Goal: Task Accomplishment & Management: Complete application form

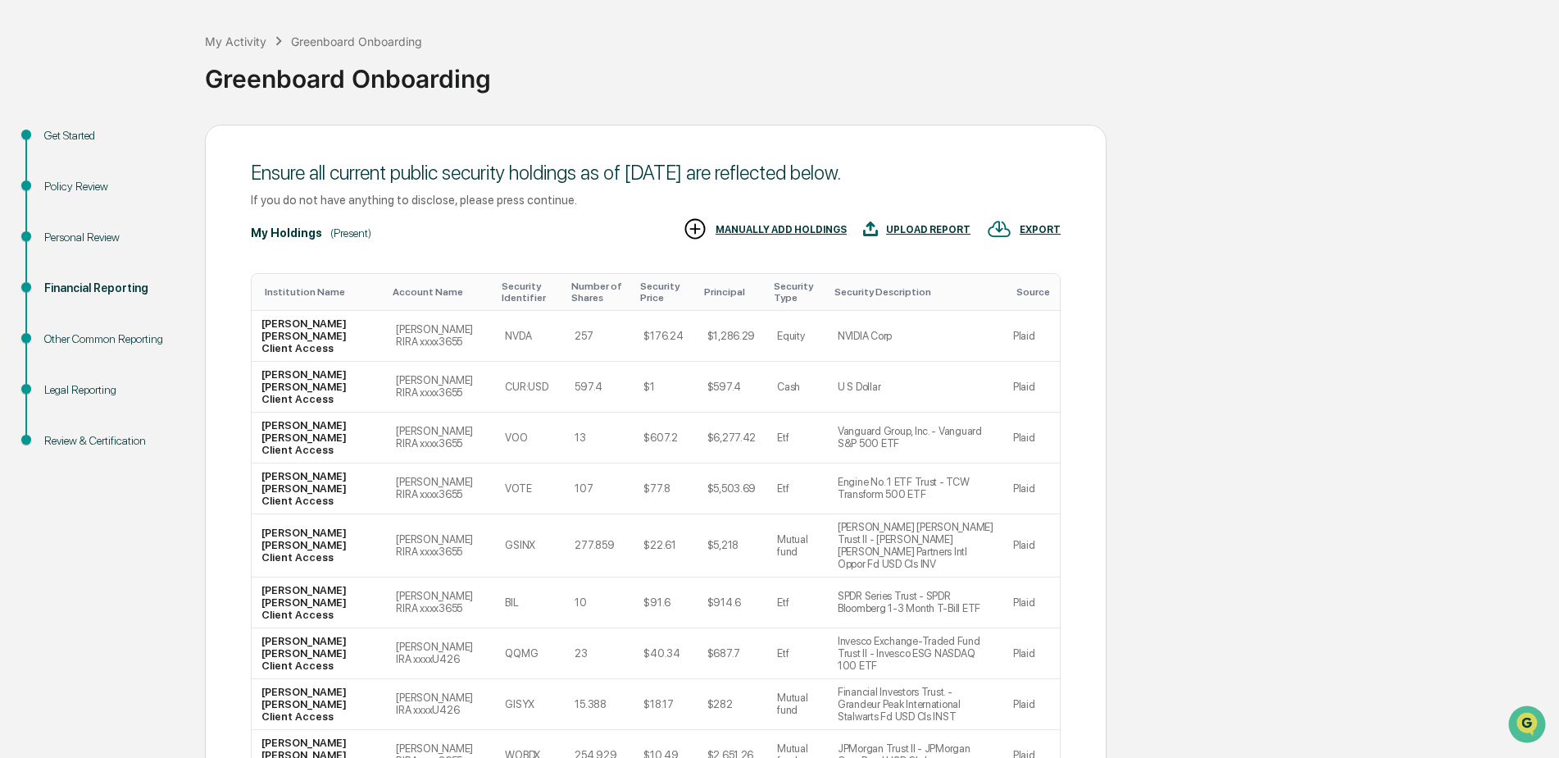
scroll to position [152, 0]
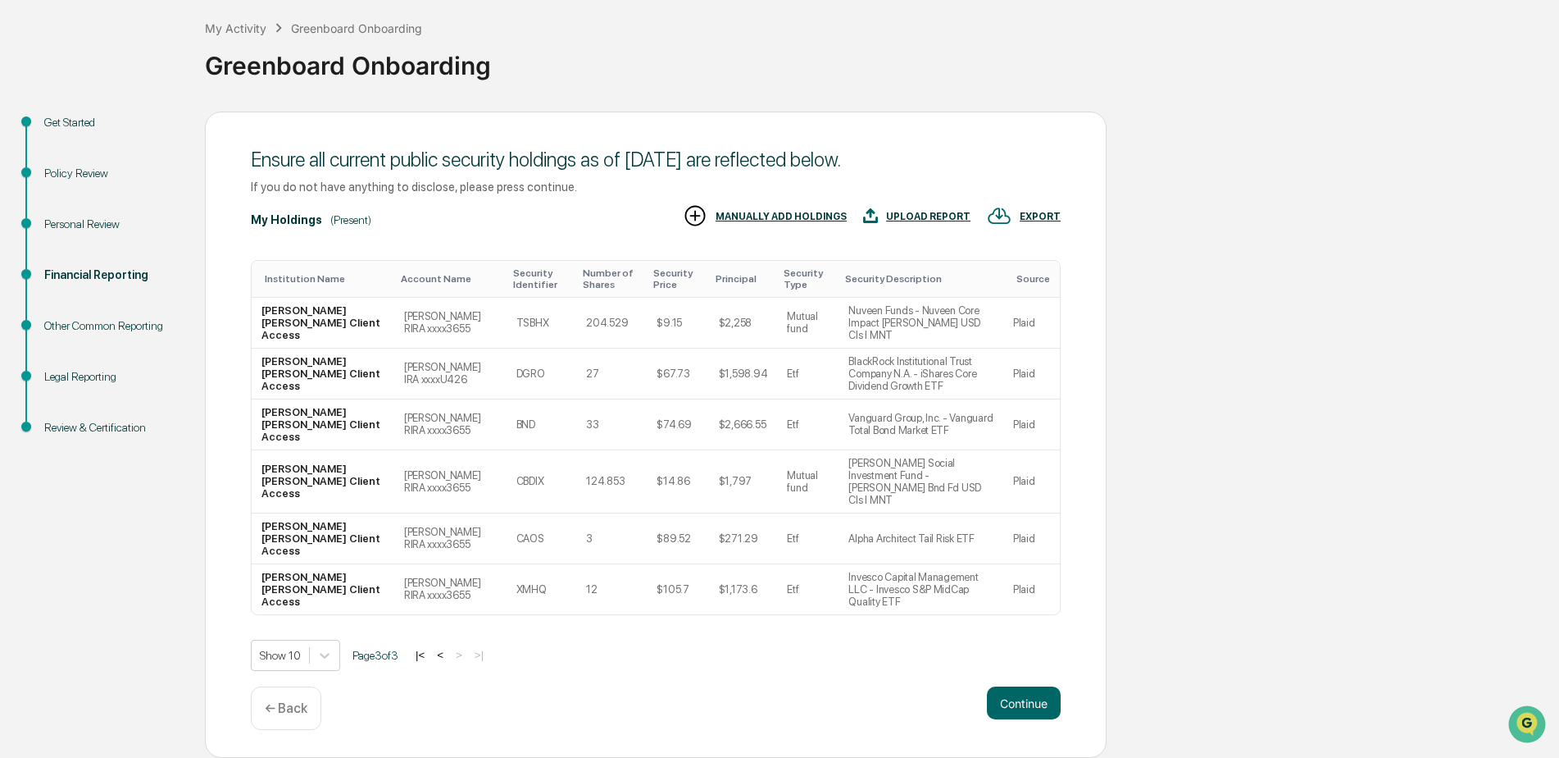
scroll to position [0, 0]
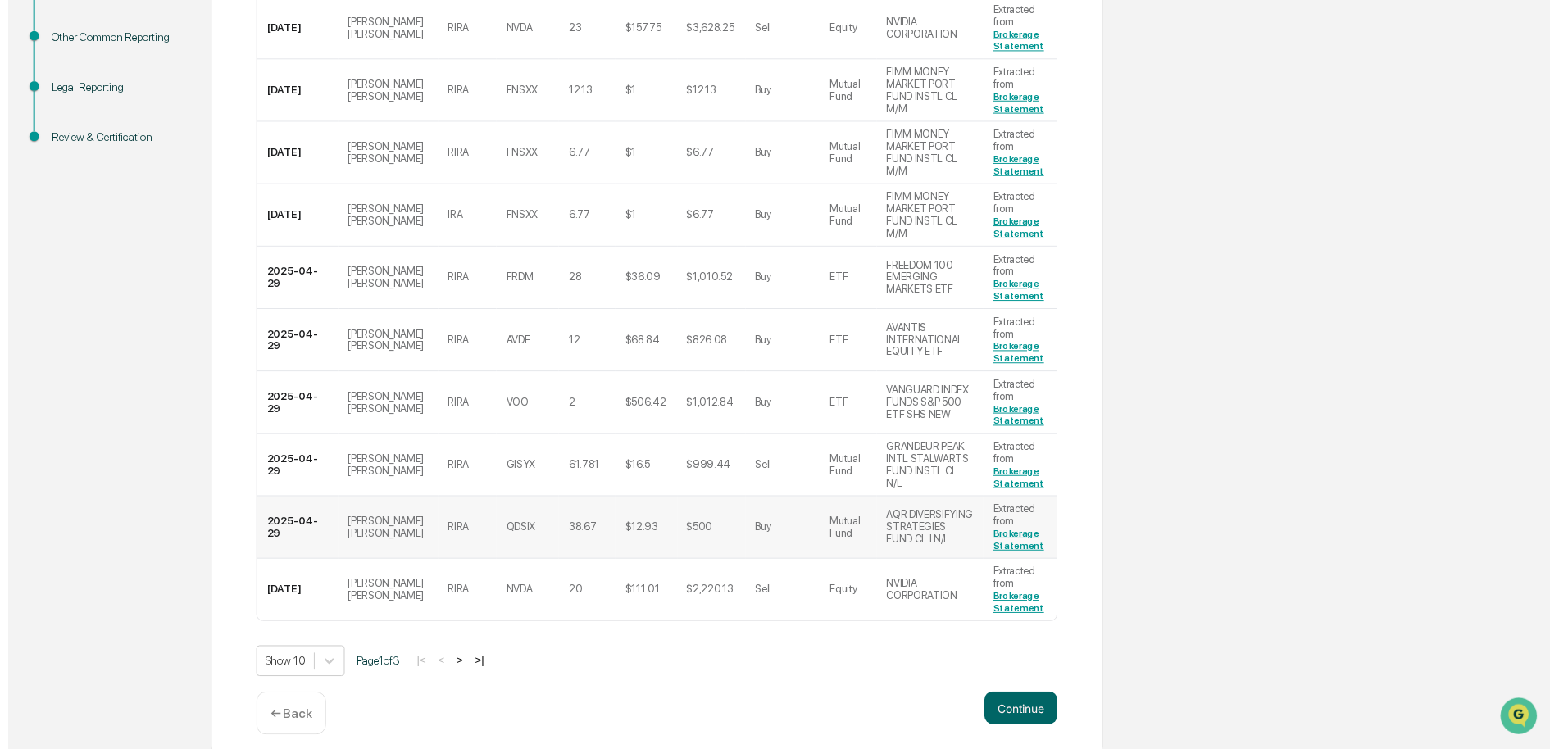
scroll to position [374, 0]
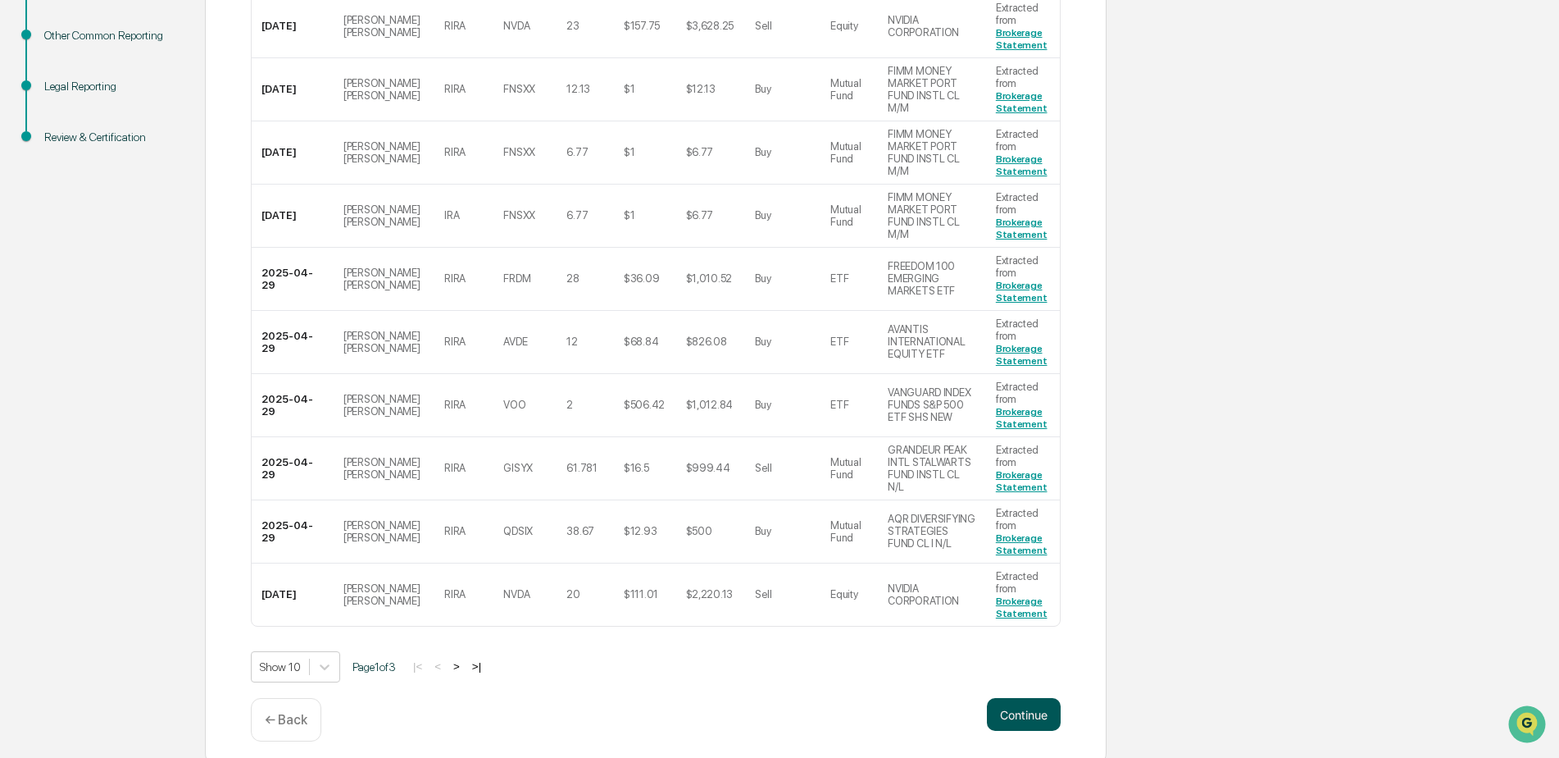
click at [1023, 698] on button "Continue" at bounding box center [1024, 714] width 74 height 33
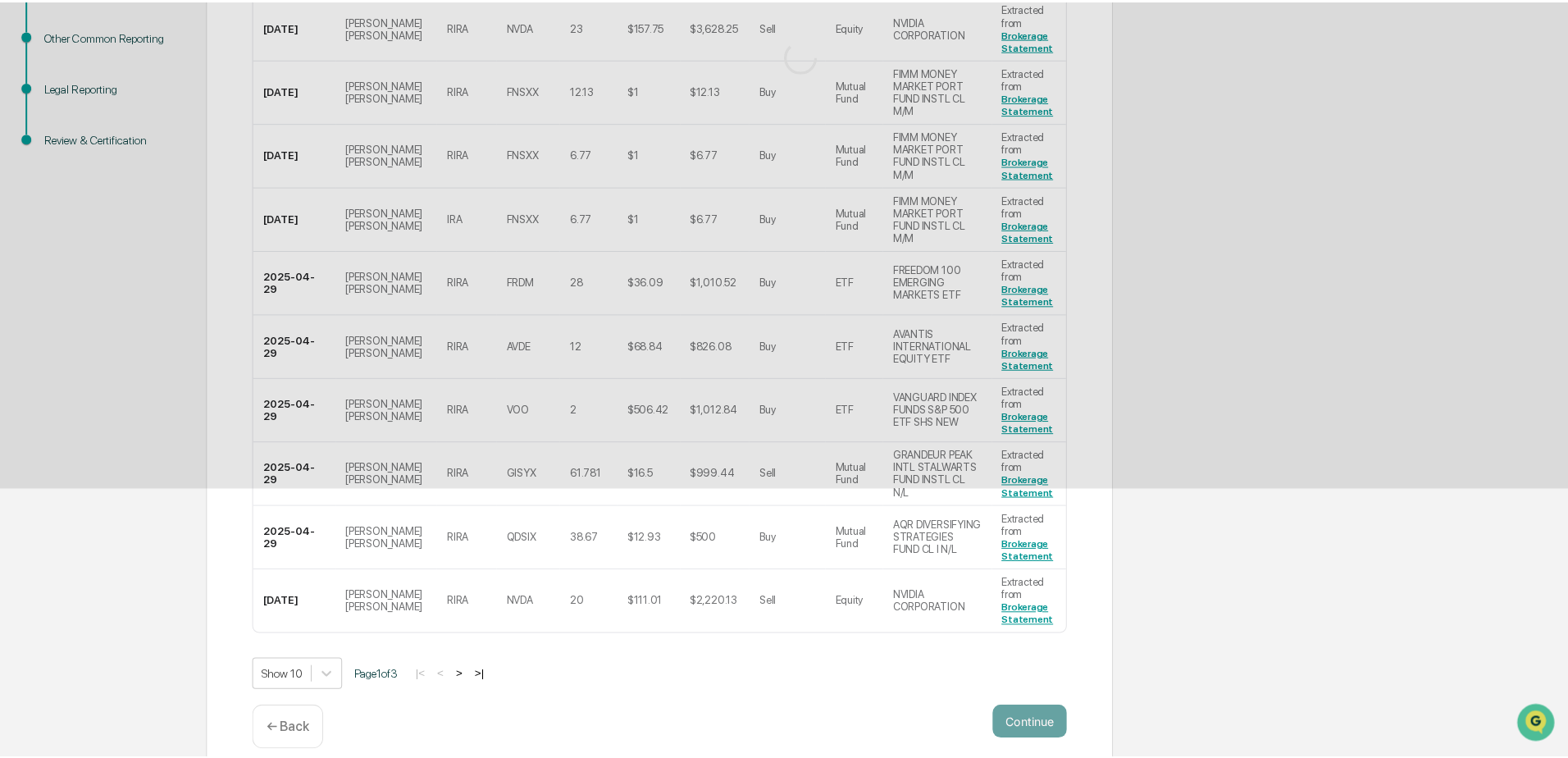
scroll to position [0, 0]
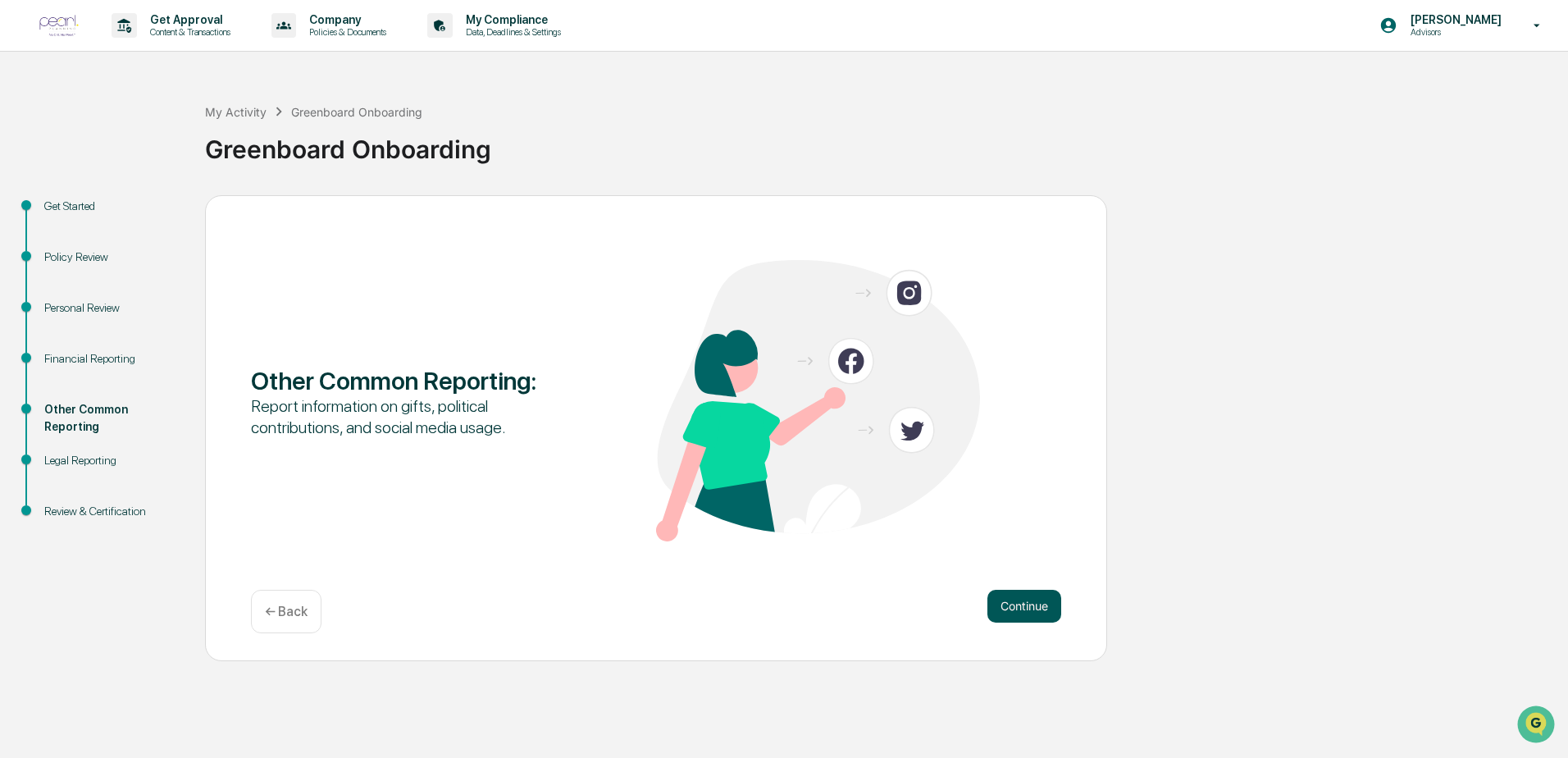
click at [1020, 590] on button "Continue" at bounding box center [1024, 606] width 74 height 33
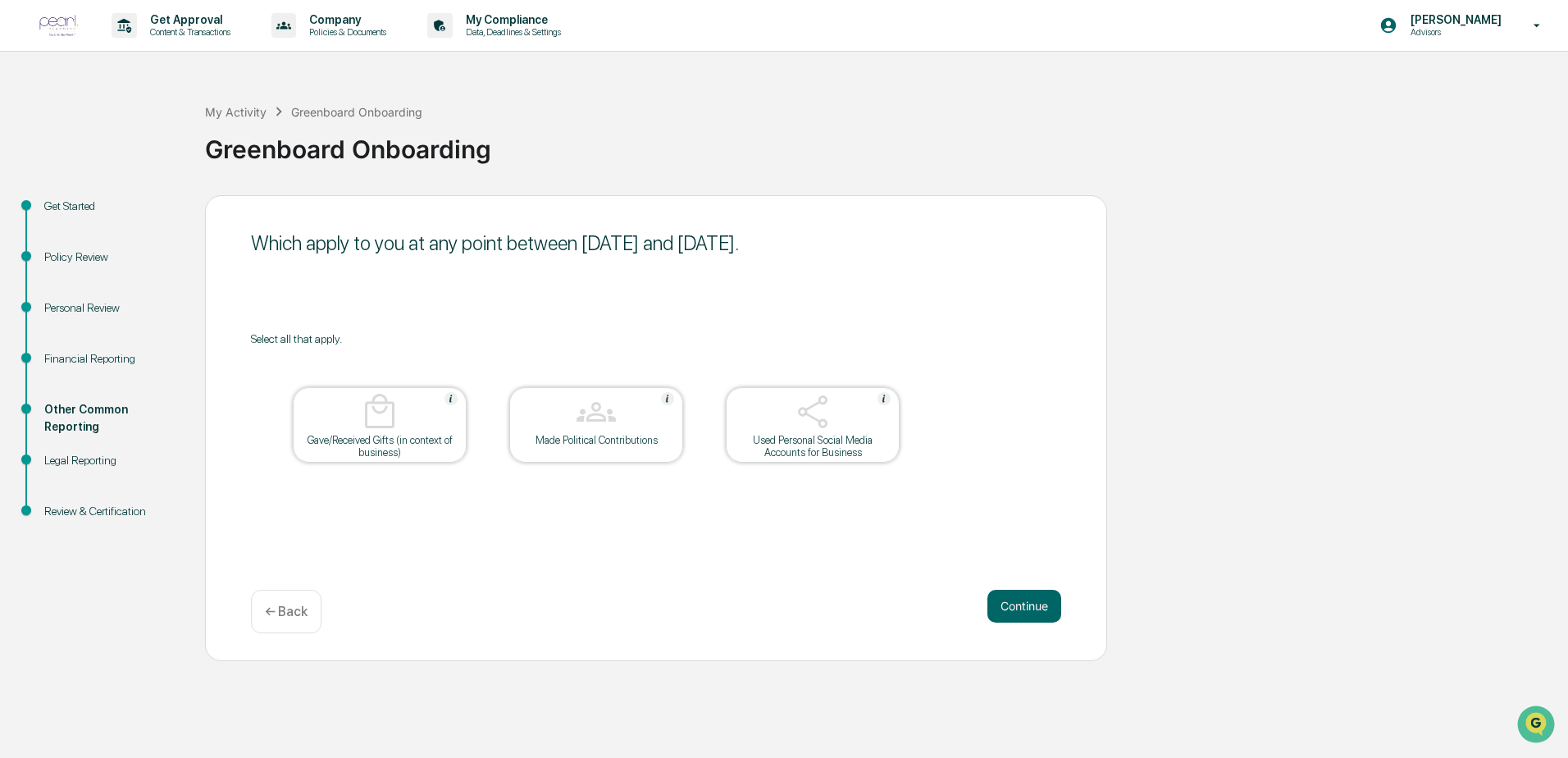
click at [1020, 590] on button "Continue" at bounding box center [1024, 606] width 74 height 33
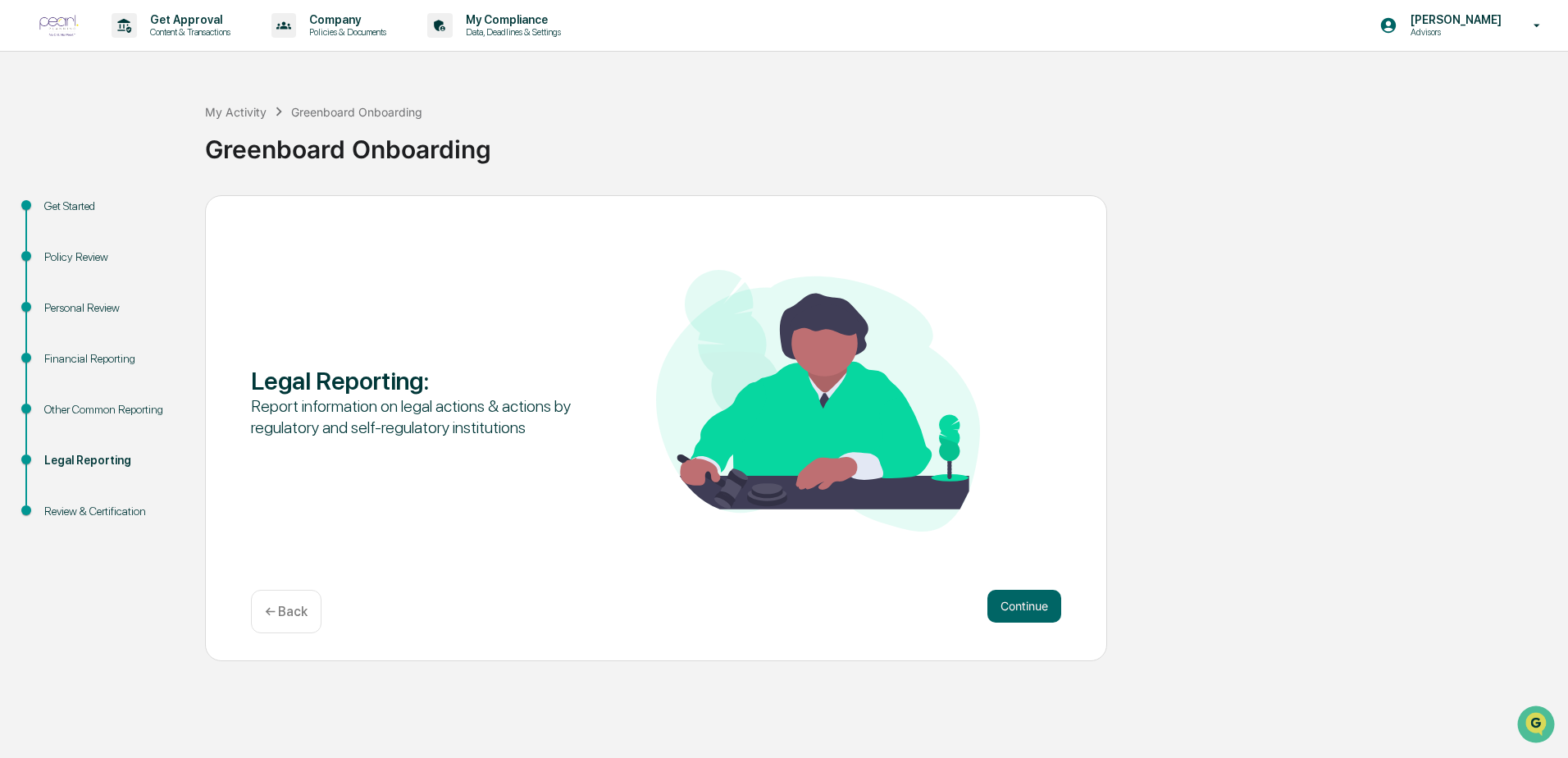
click at [1020, 590] on button "Continue" at bounding box center [1024, 606] width 74 height 33
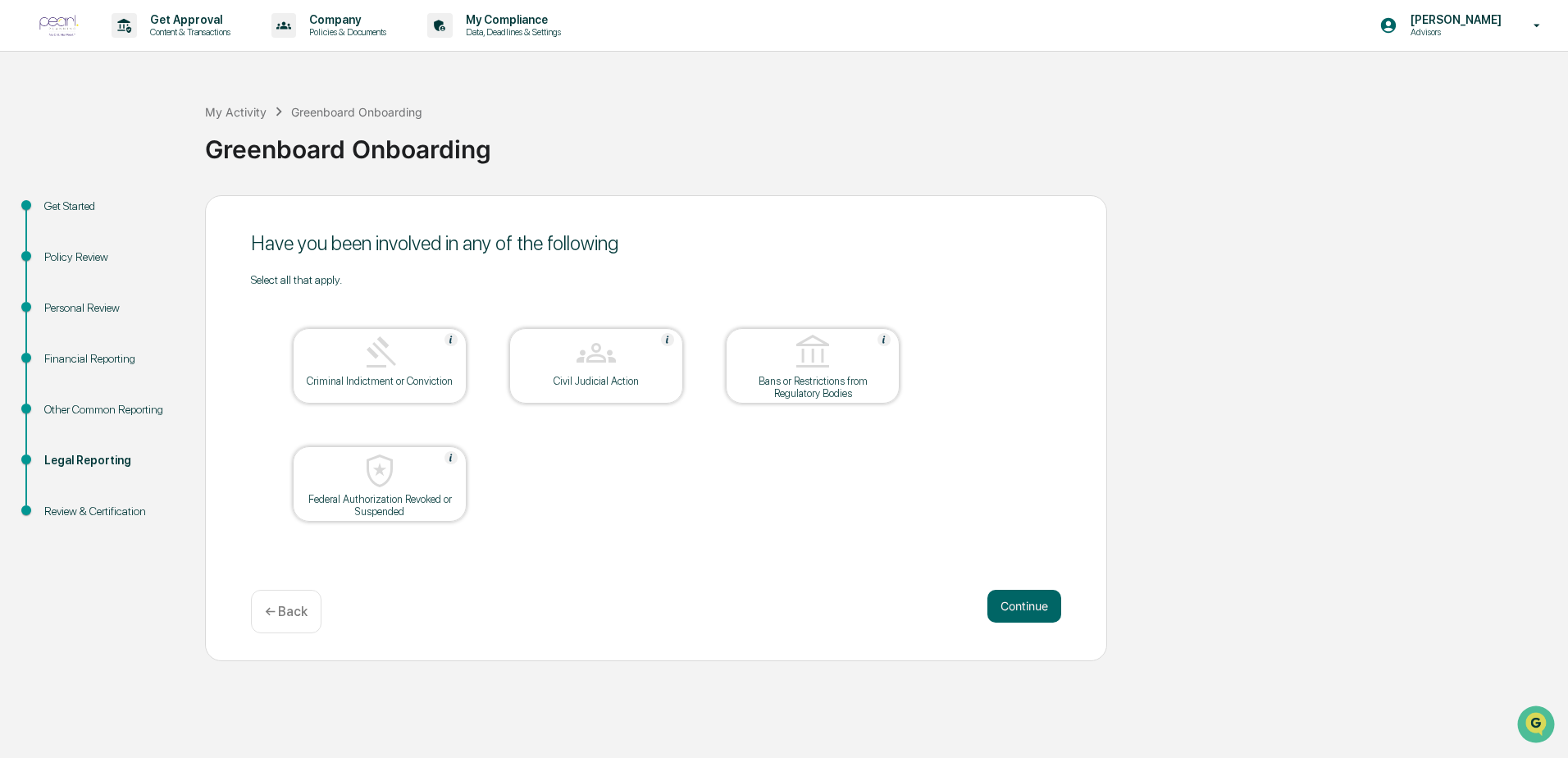
click at [1020, 590] on button "Continue" at bounding box center [1024, 606] width 74 height 33
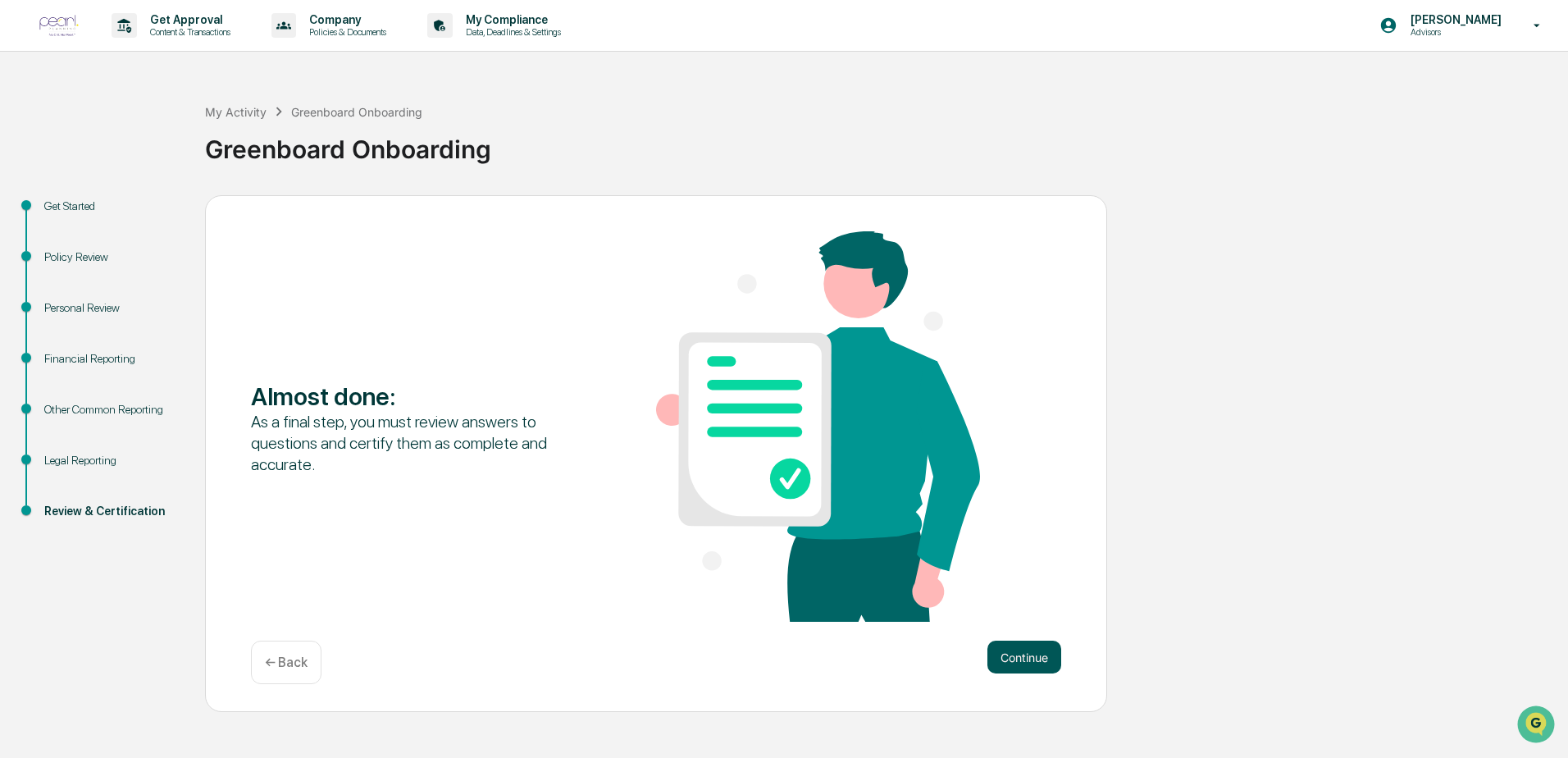
click at [1036, 644] on button "Continue" at bounding box center [1024, 656] width 74 height 33
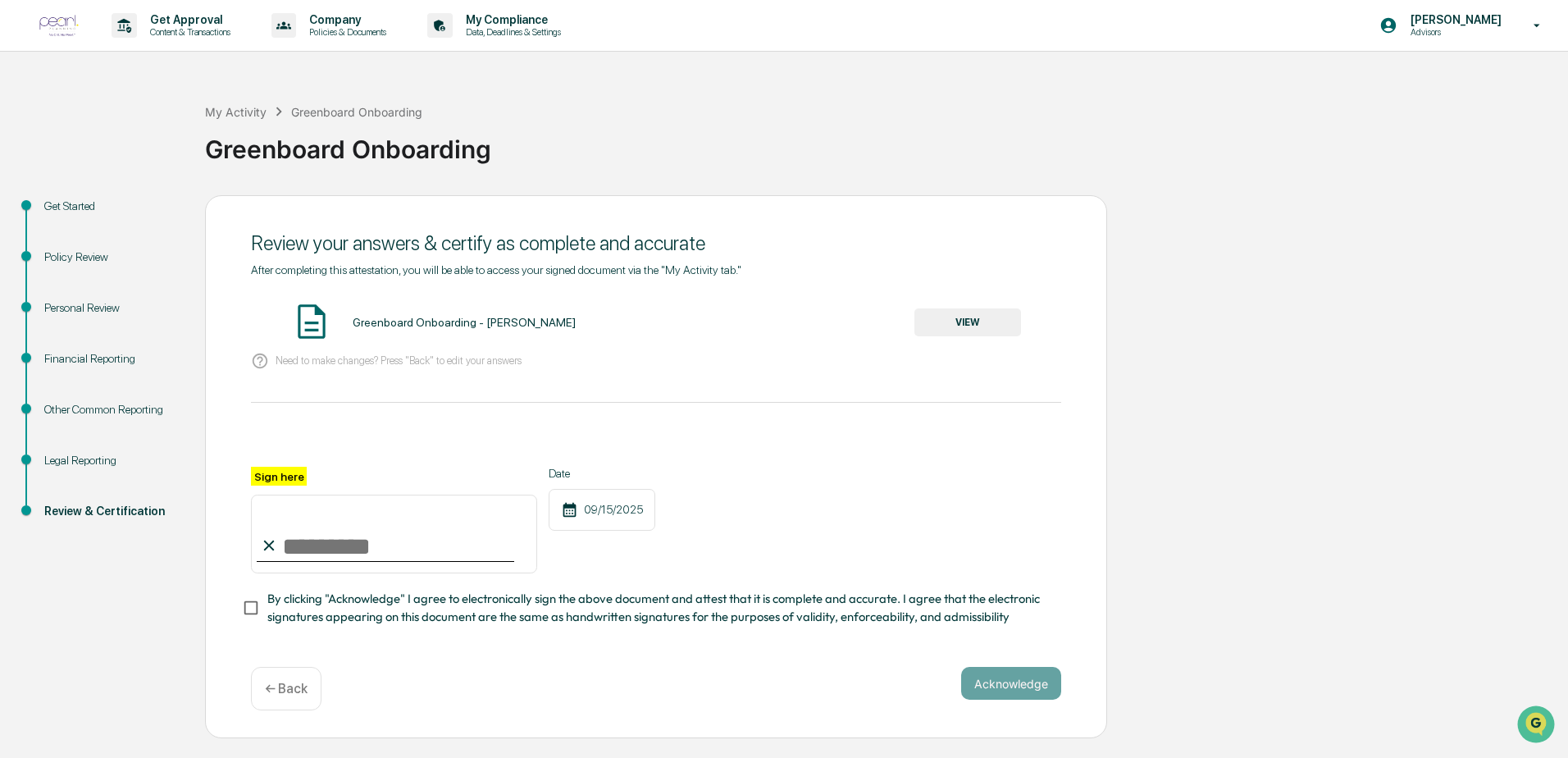
click at [963, 336] on button "VIEW" at bounding box center [967, 322] width 107 height 28
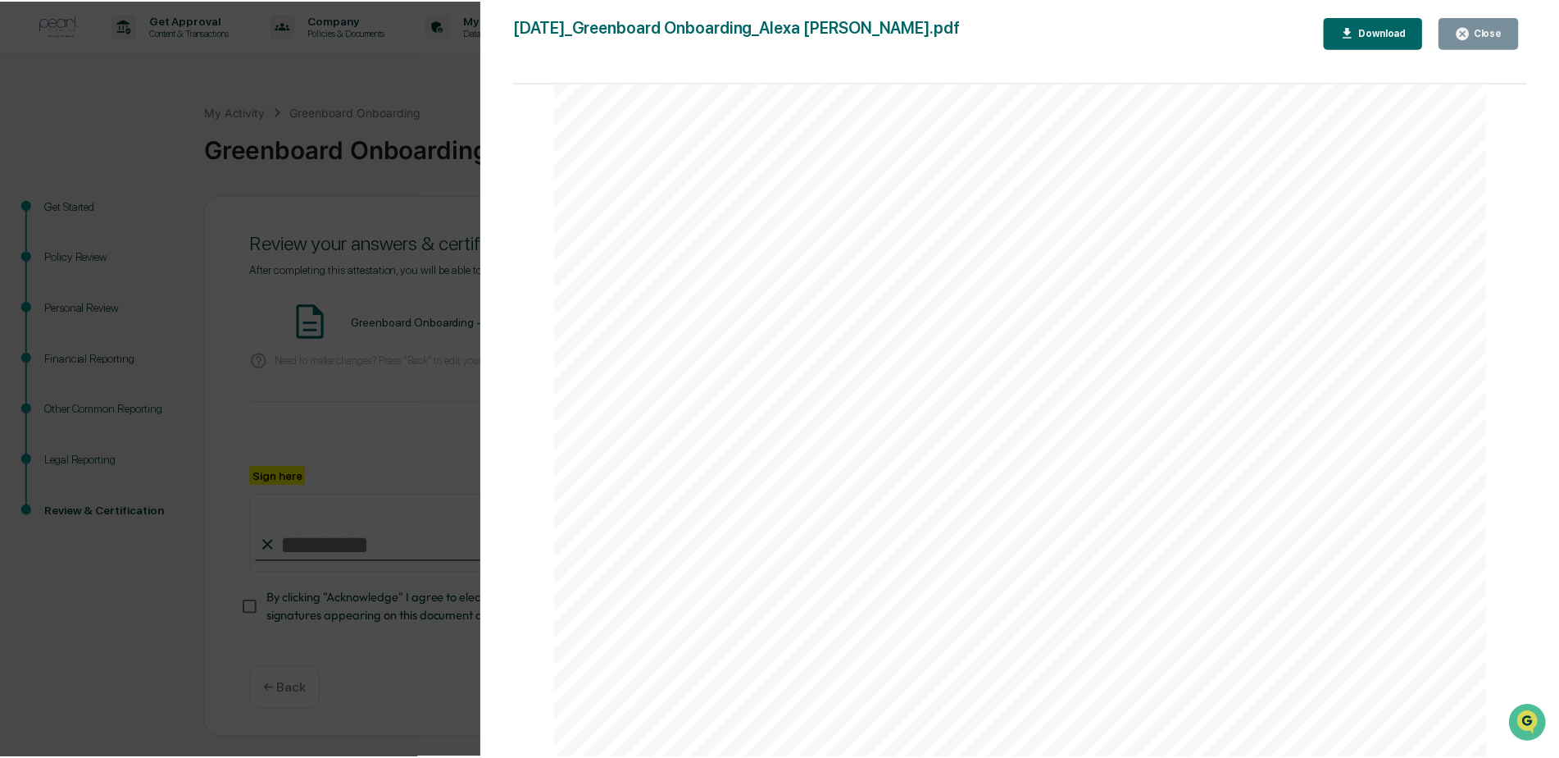
scroll to position [7583, 0]
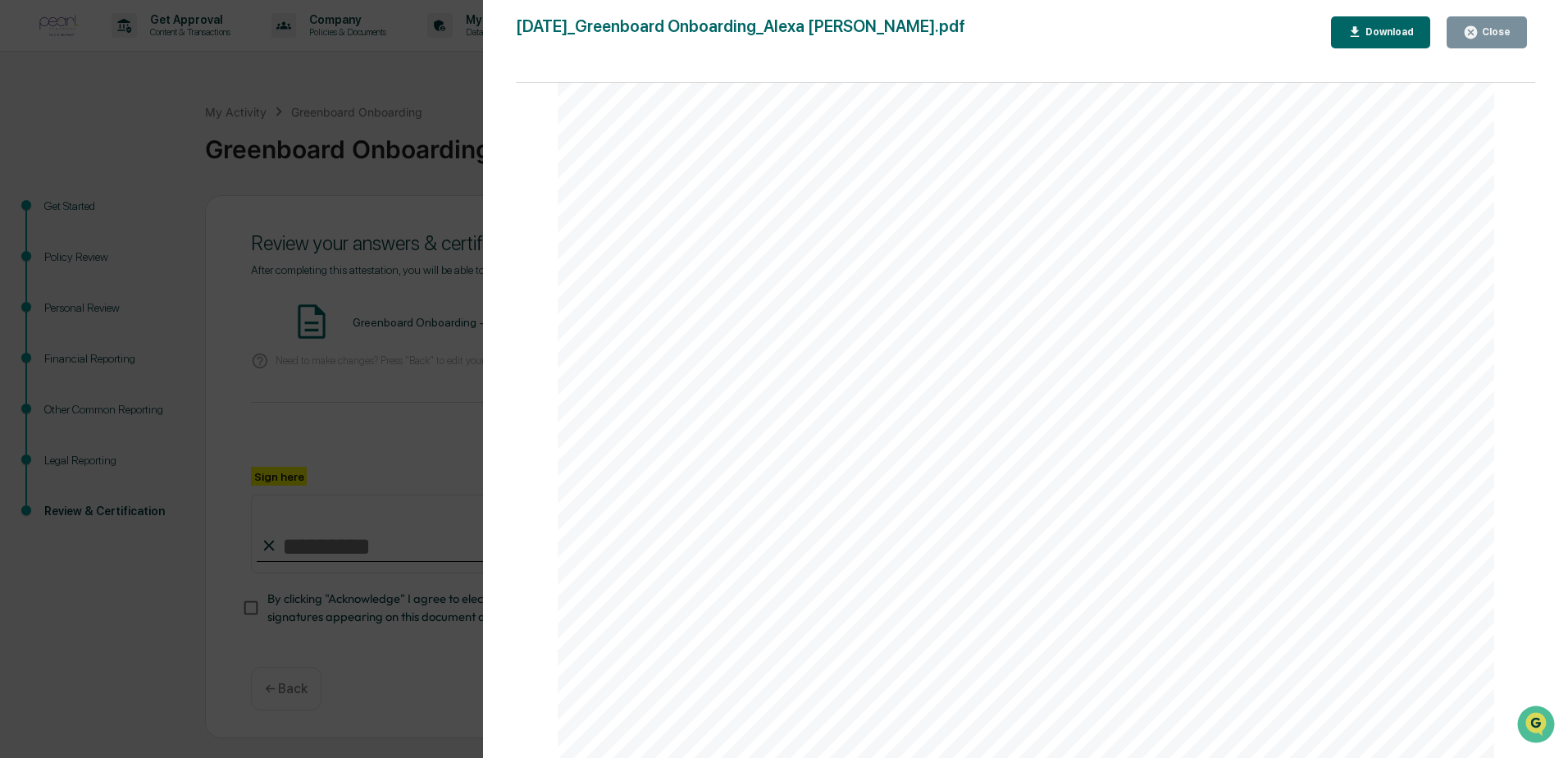
click at [1477, 35] on icon "button" at bounding box center [1470, 32] width 12 height 12
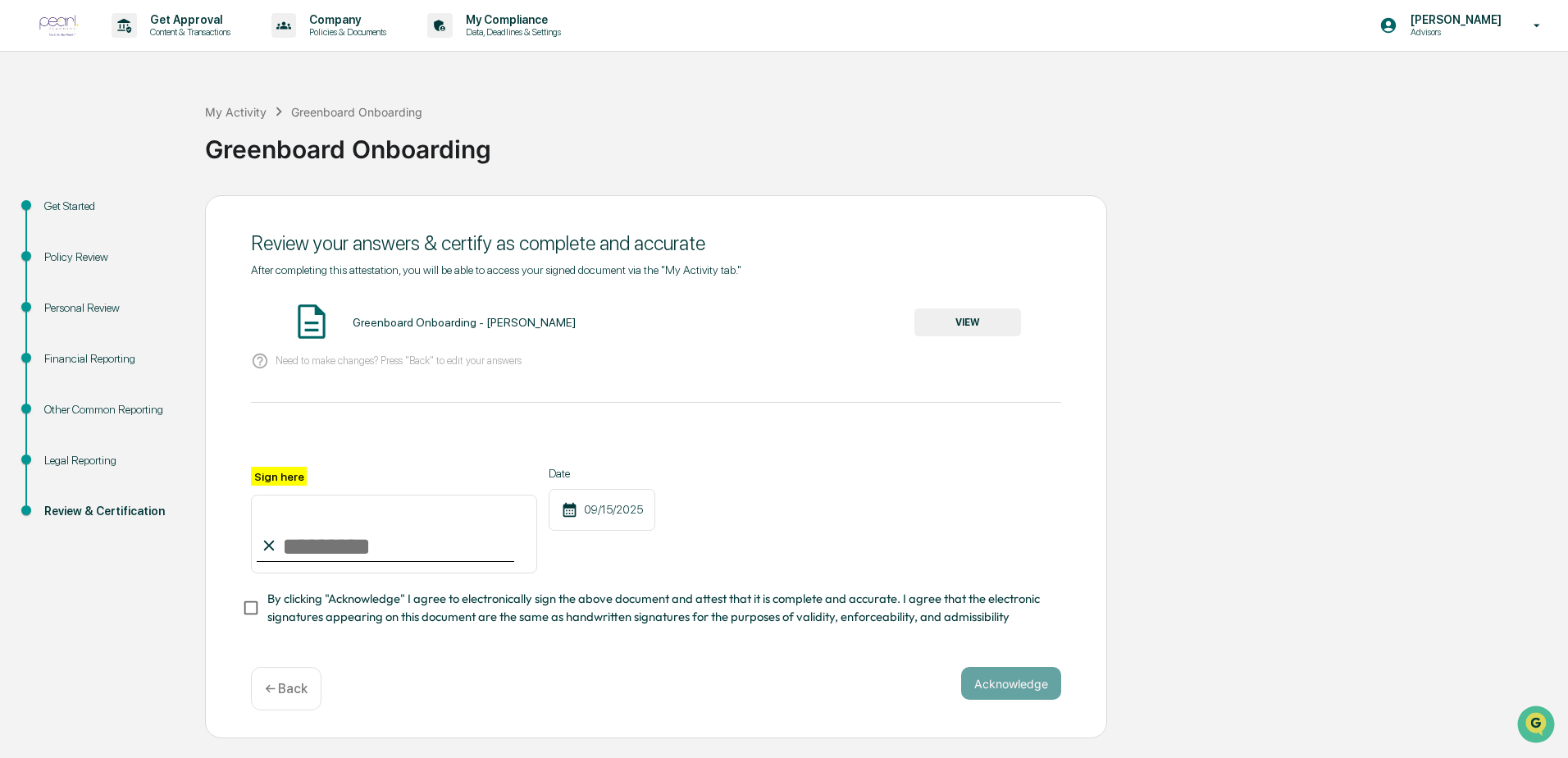
click at [435, 549] on input "Sign here" at bounding box center [394, 533] width 286 height 79
type input "**********"
click at [1009, 684] on button "Acknowledge" at bounding box center [1011, 683] width 100 height 33
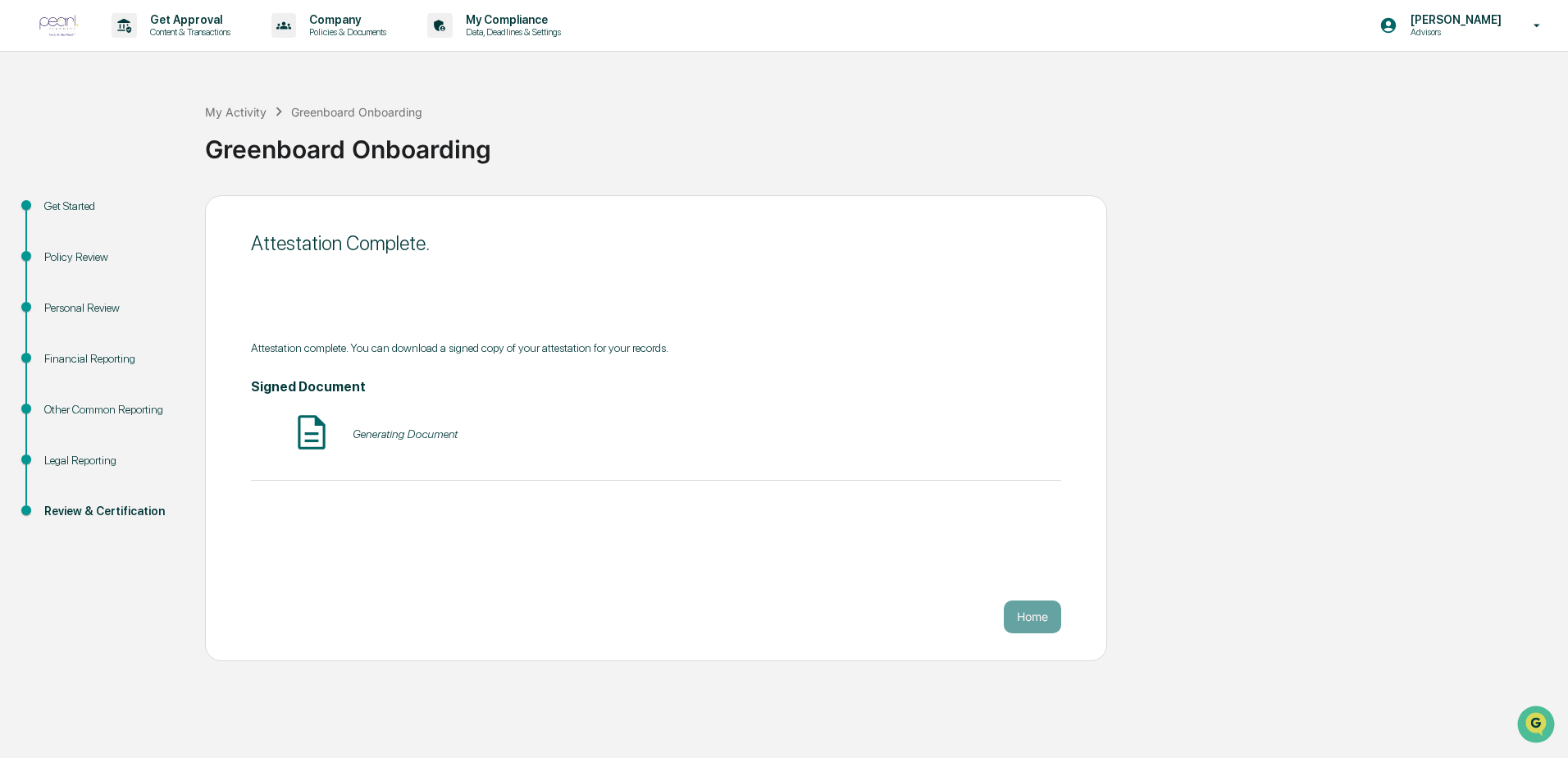
click at [1040, 619] on button "Home" at bounding box center [1032, 616] width 57 height 33
